Goal: Contribute content: Contribute content

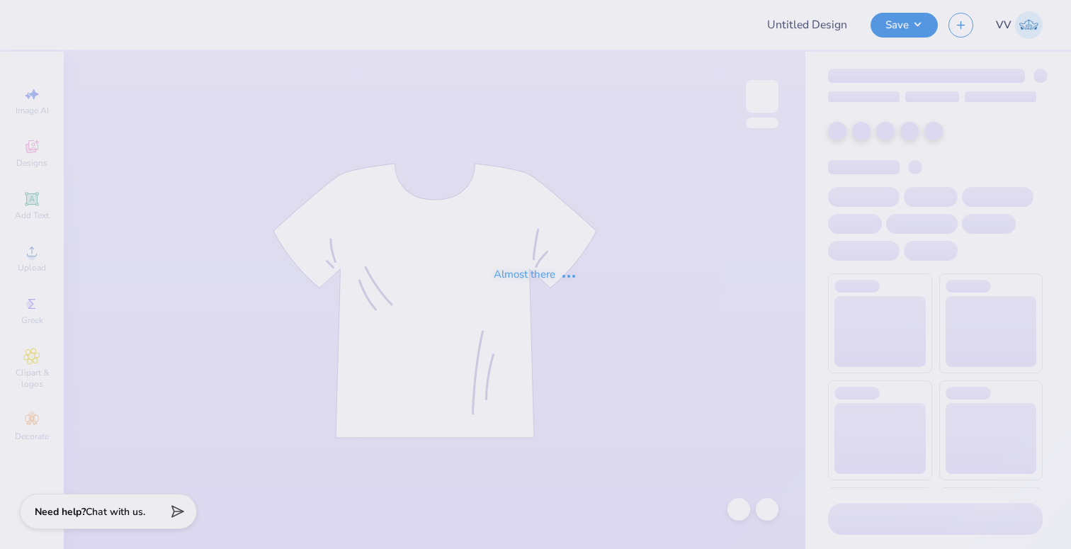
type input "Oktoberfest"
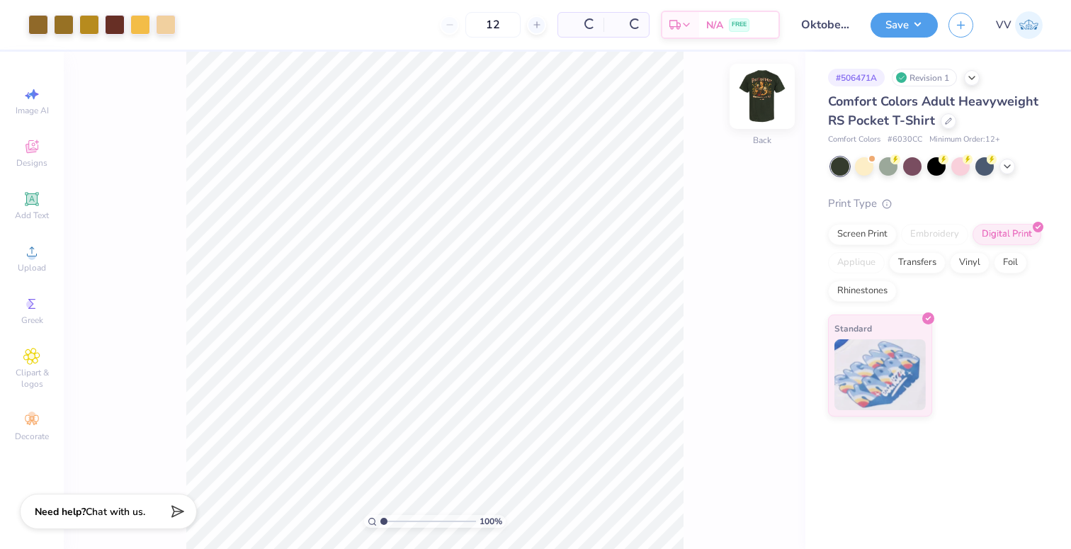
click at [759, 95] on img at bounding box center [762, 96] width 57 height 57
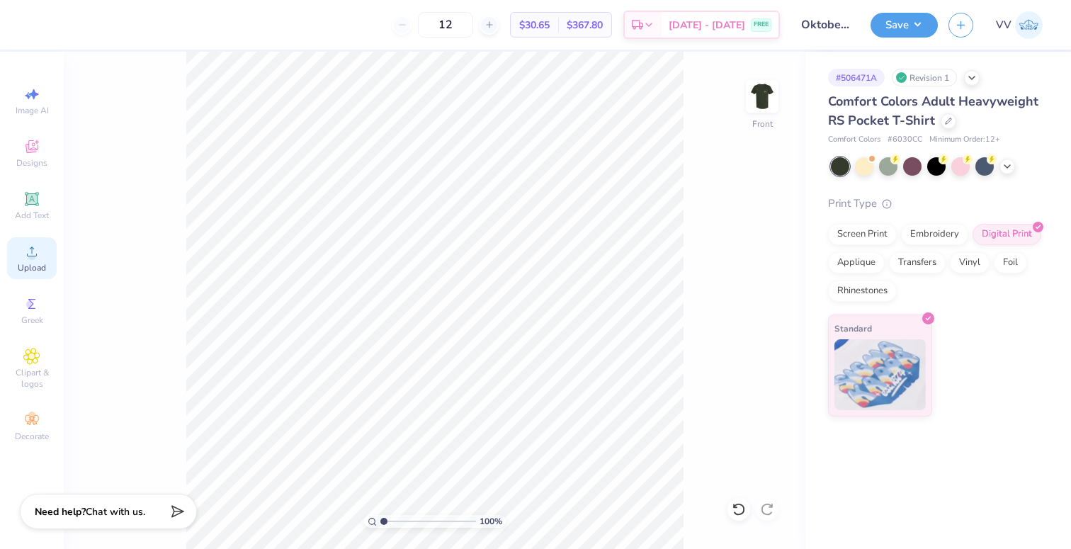
click at [32, 266] on span "Upload" at bounding box center [32, 267] width 28 height 11
click at [21, 252] on div "Upload" at bounding box center [32, 258] width 50 height 42
click at [23, 261] on div "Upload" at bounding box center [32, 258] width 50 height 42
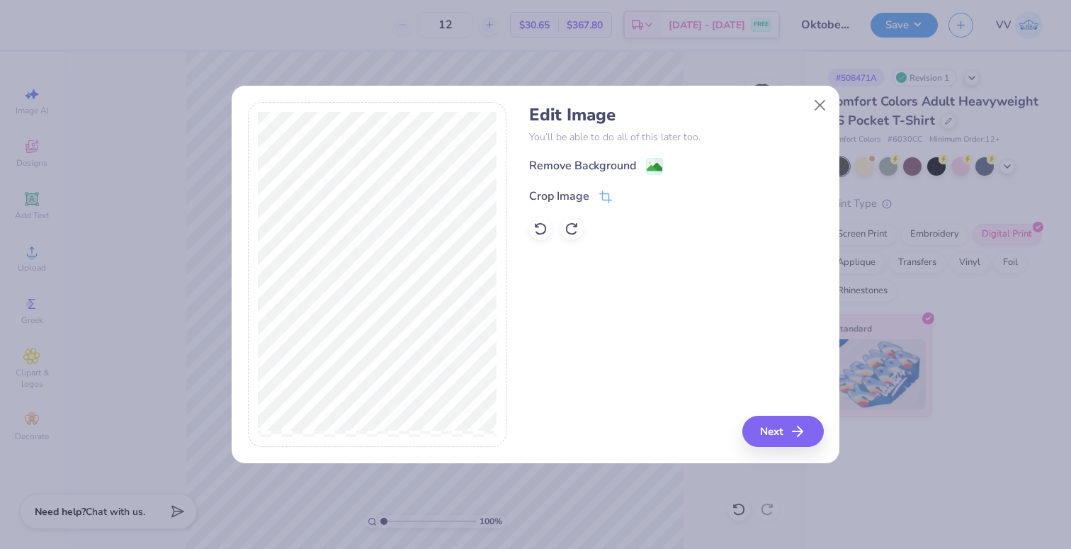
click at [654, 164] on image at bounding box center [655, 167] width 16 height 16
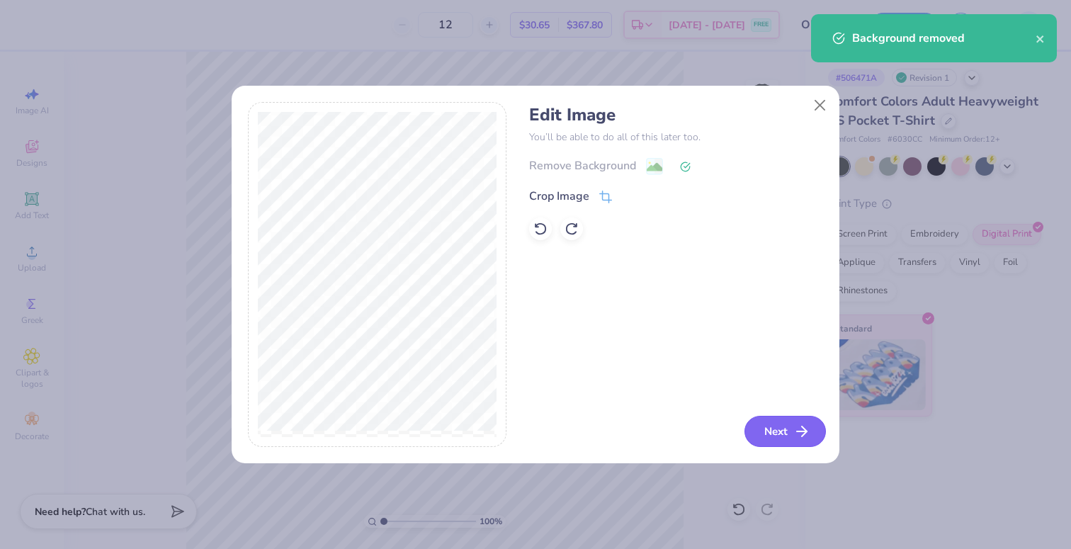
click at [803, 431] on line "button" at bounding box center [802, 431] width 10 height 0
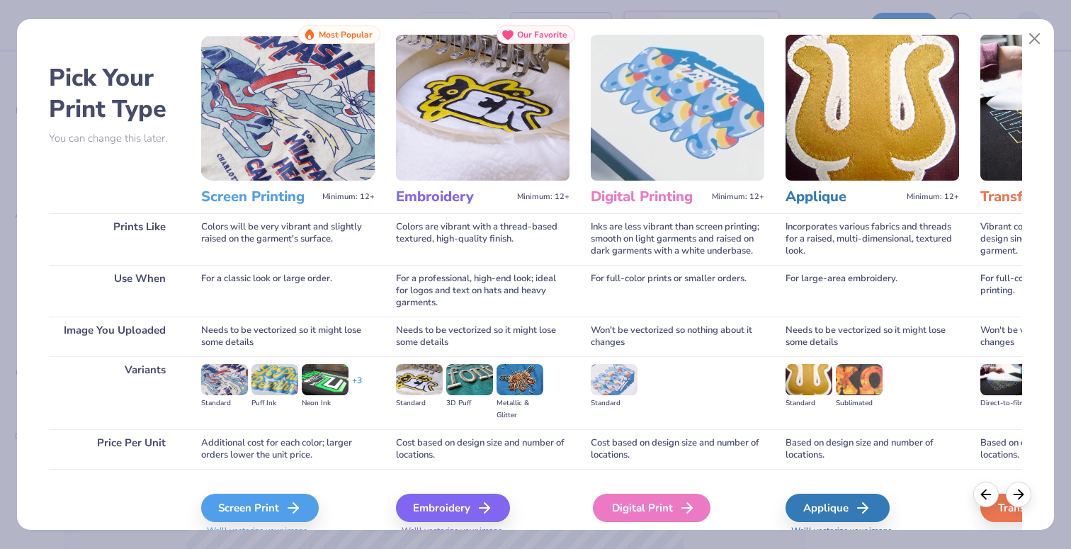
scroll to position [69, 0]
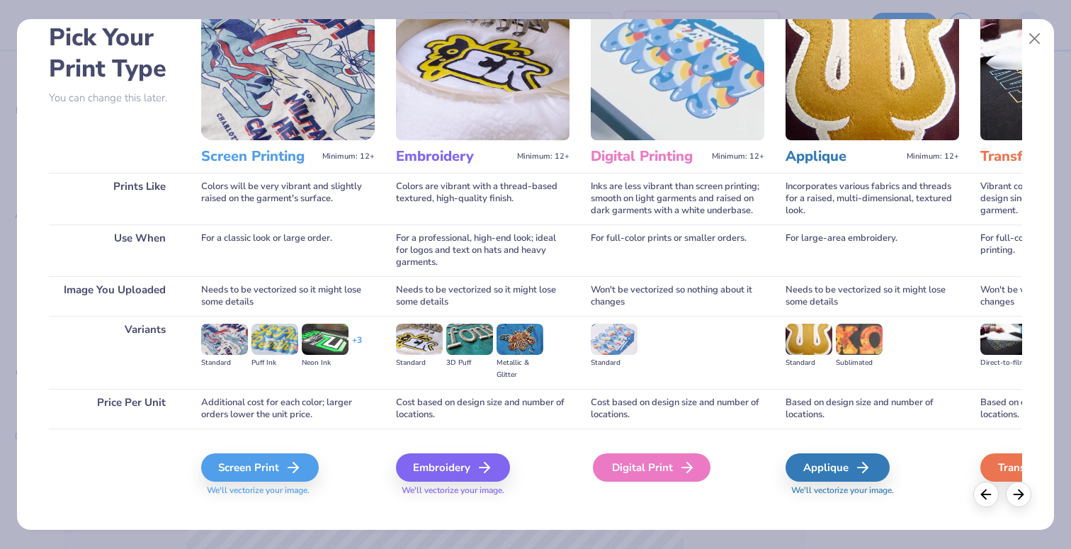
click at [642, 467] on div "Digital Print" at bounding box center [652, 467] width 118 height 28
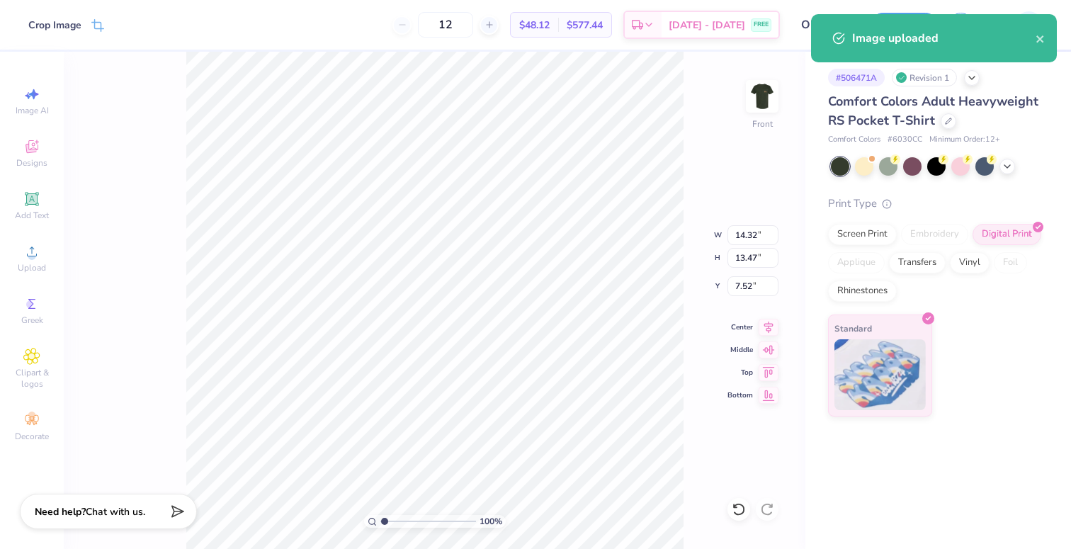
type input "1.32"
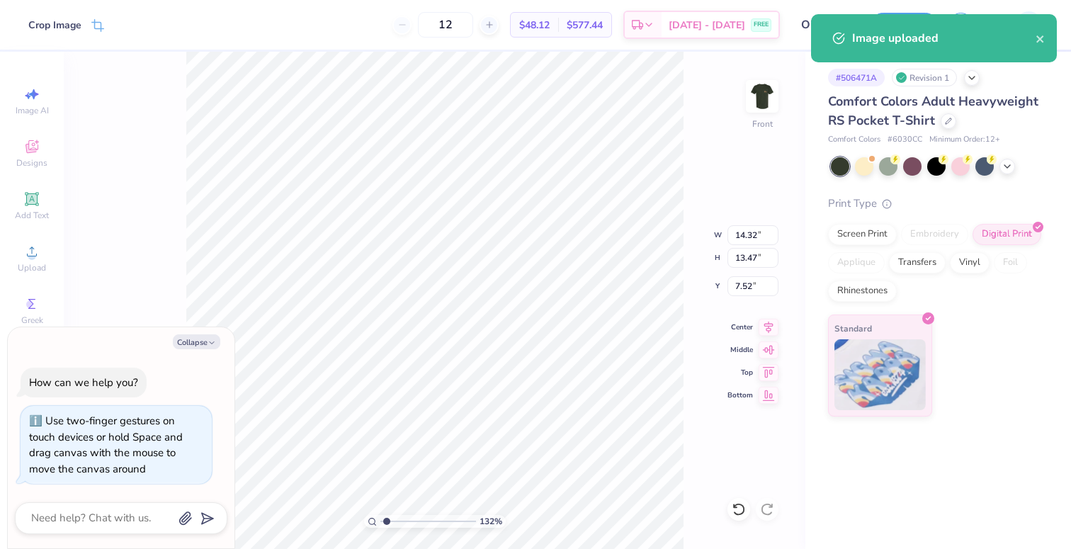
type textarea "x"
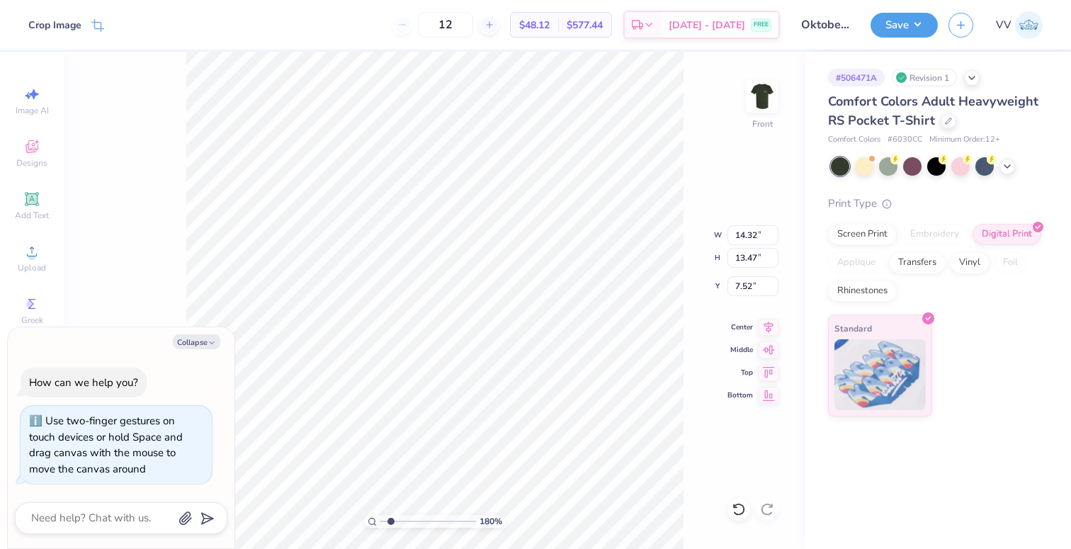
click at [390, 521] on input "range" at bounding box center [428, 521] width 96 height 13
type input "1.19"
drag, startPoint x: 390, startPoint y: 522, endPoint x: 385, endPoint y: 515, distance: 8.6
click at [385, 515] on input "range" at bounding box center [428, 521] width 96 height 13
type textarea "x"
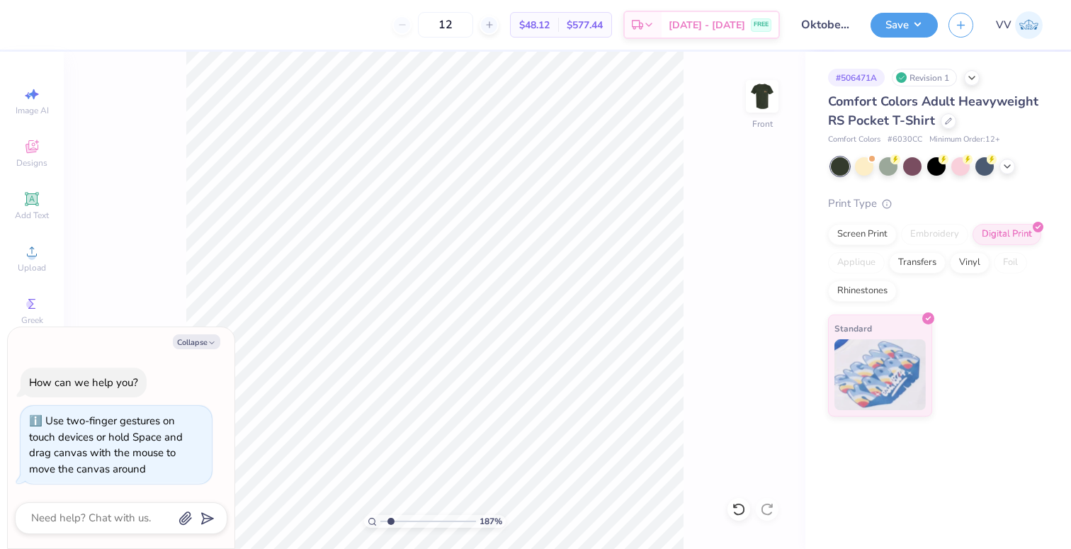
click at [391, 523] on input "range" at bounding box center [428, 521] width 96 height 13
type input "1"
drag, startPoint x: 397, startPoint y: 520, endPoint x: 379, endPoint y: 521, distance: 17.8
click at [379, 521] on div "100 %" at bounding box center [435, 521] width 142 height 13
type textarea "x"
